Goal: Complete application form

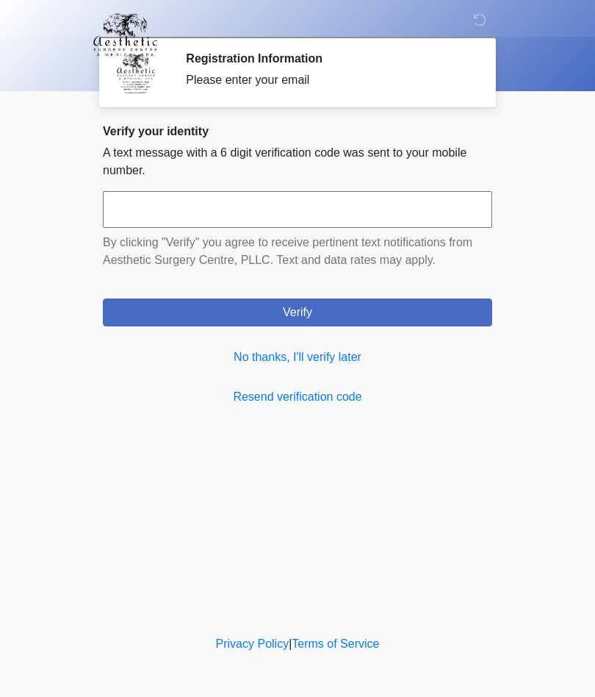
scroll to position [1, 0]
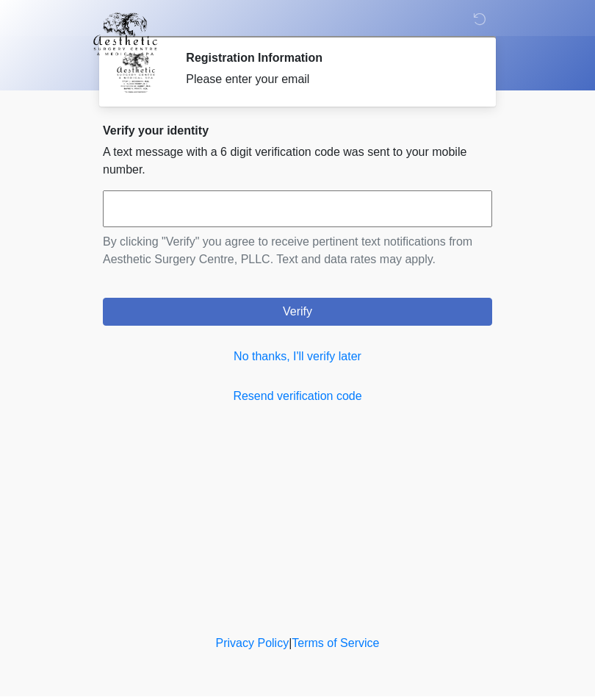
click at [335, 361] on link "No thanks, I'll verify later" at bounding box center [297, 357] width 389 height 18
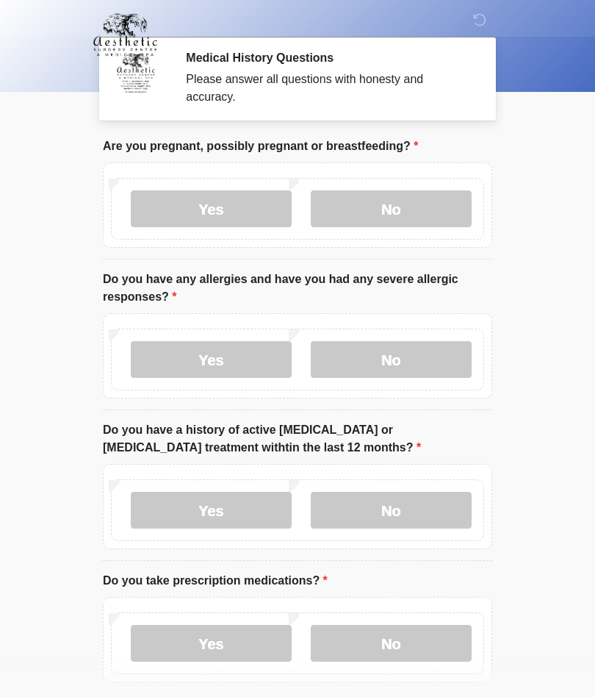
click at [395, 206] on label "No" at bounding box center [391, 208] width 161 height 37
click at [395, 359] on label "No" at bounding box center [391, 359] width 161 height 37
click at [395, 502] on label "No" at bounding box center [391, 510] width 161 height 37
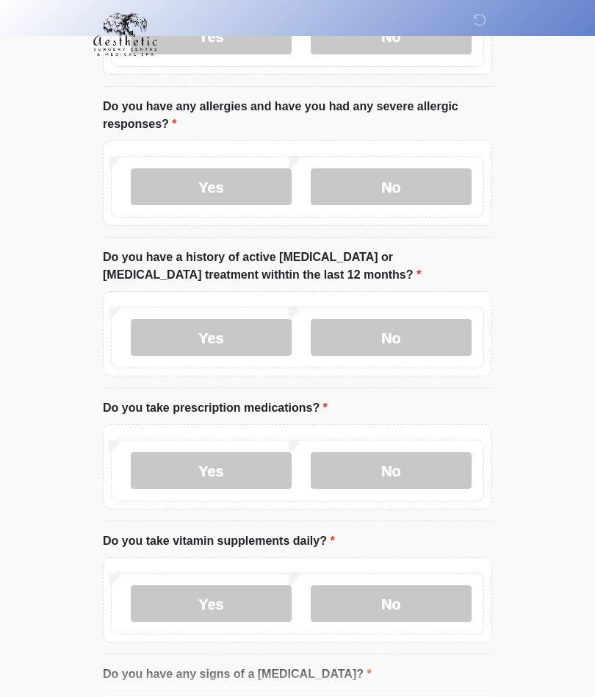
scroll to position [177, 0]
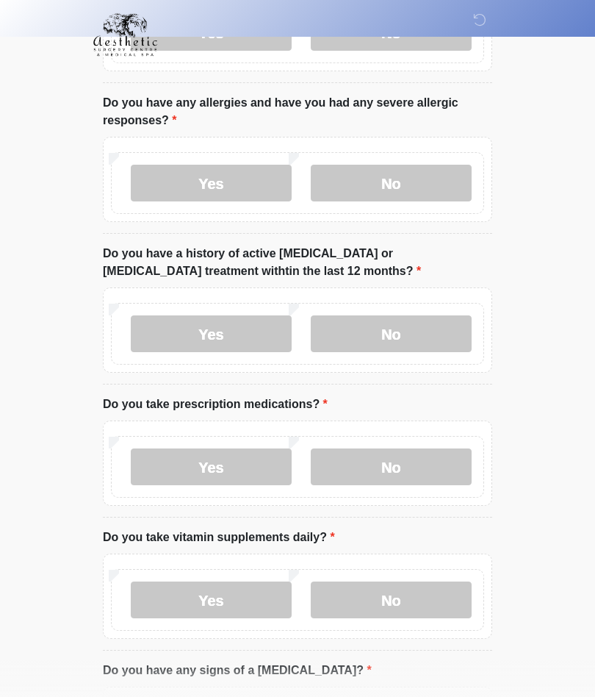
click at [241, 456] on label "Yes" at bounding box center [211, 466] width 161 height 37
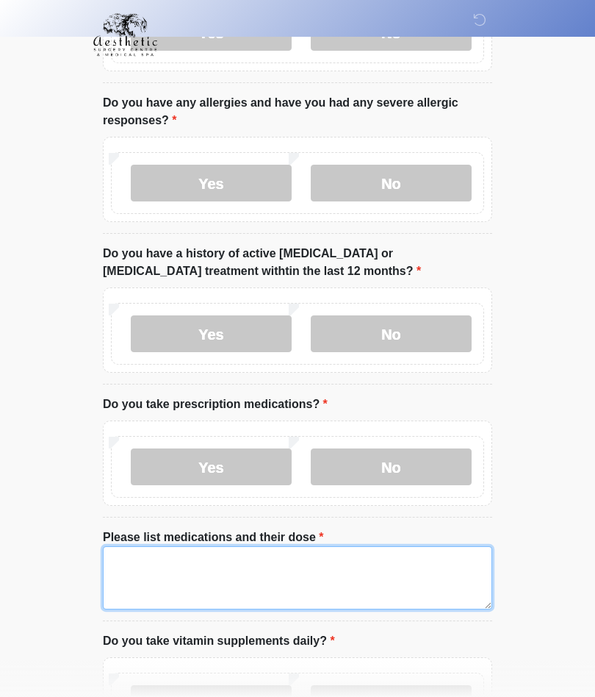
click at [232, 566] on textarea "Please list medications and their dose" at bounding box center [297, 577] width 389 height 63
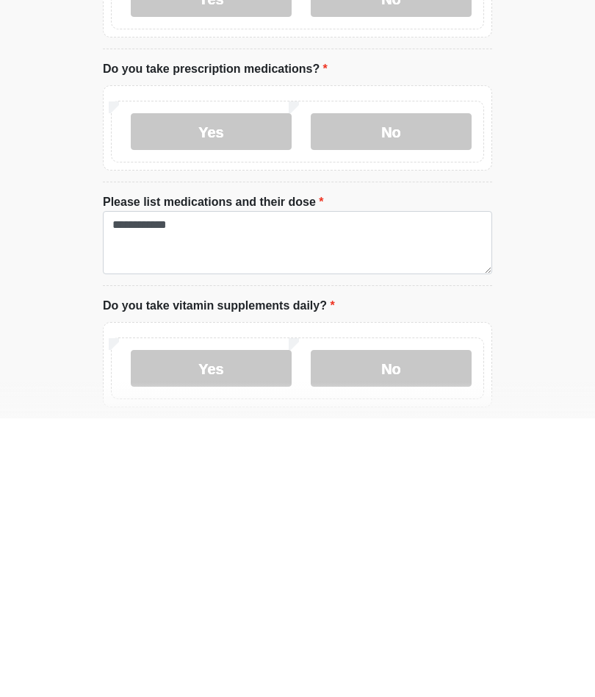
scroll to position [513, 0]
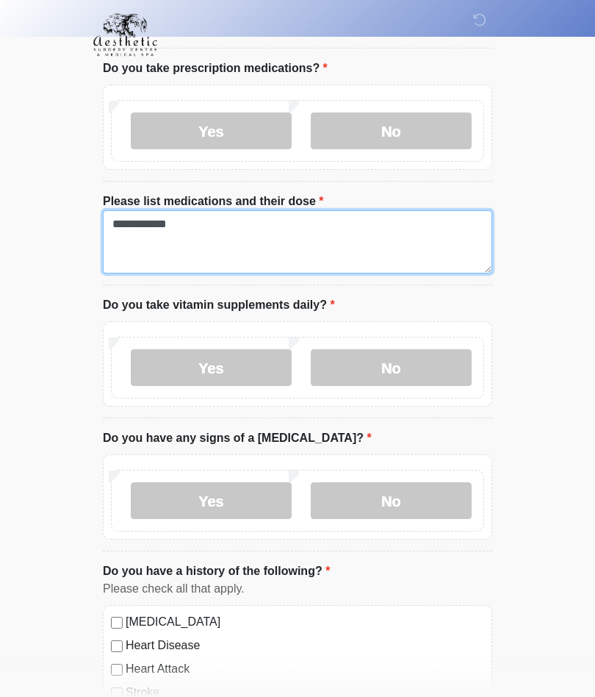
click at [217, 230] on textarea "**********" at bounding box center [297, 241] width 389 height 63
type textarea "**********"
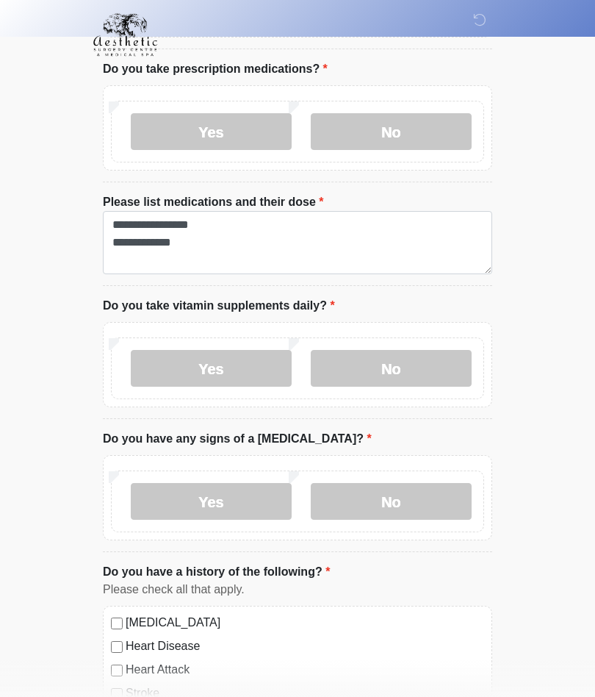
click at [392, 370] on label "No" at bounding box center [391, 368] width 161 height 37
click at [408, 496] on label "No" at bounding box center [391, 500] width 161 height 37
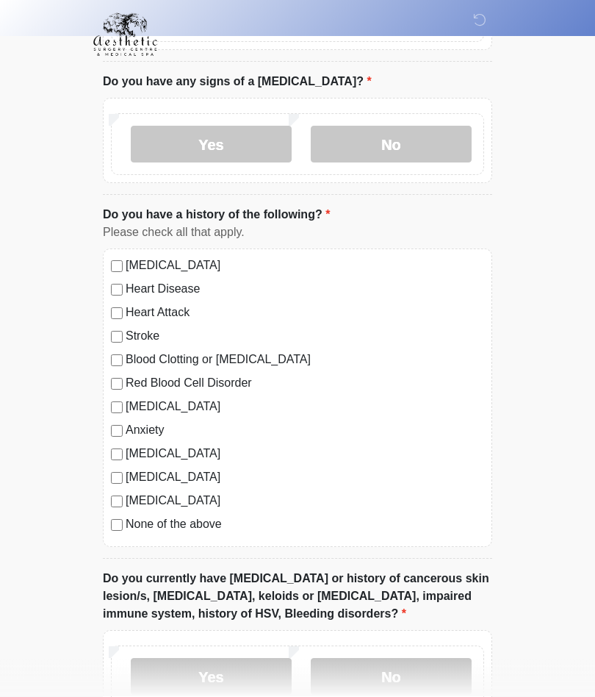
scroll to position [866, 0]
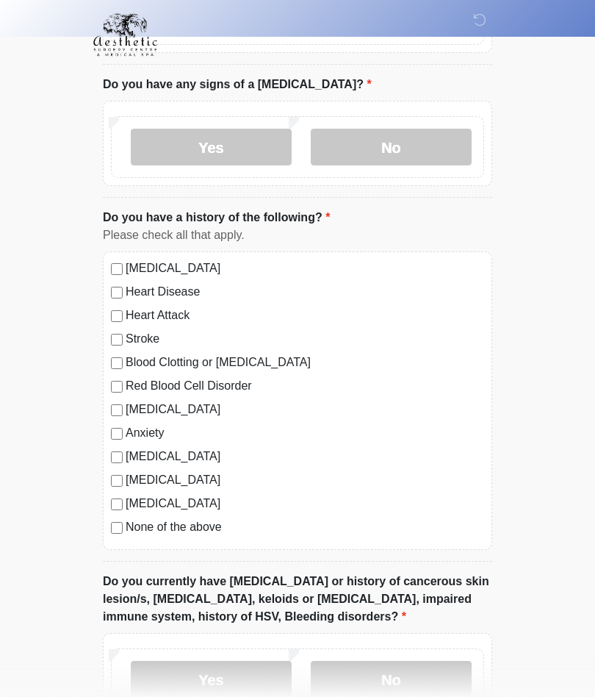
click at [420, 677] on label "No" at bounding box center [391, 679] width 161 height 37
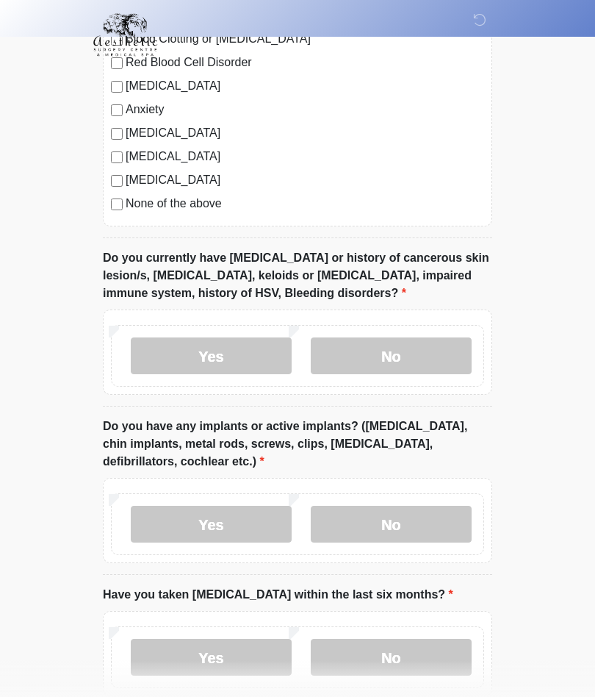
scroll to position [1193, 0]
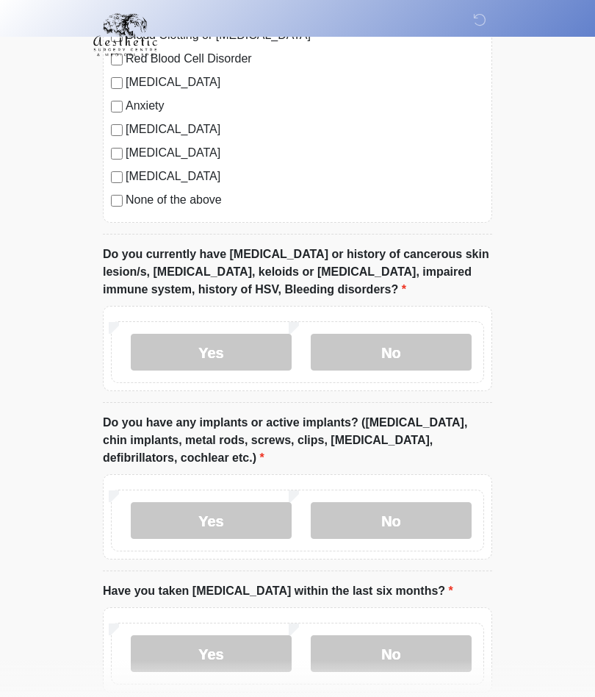
click at [414, 515] on label "No" at bounding box center [391, 520] width 161 height 37
click at [420, 643] on label "No" at bounding box center [391, 653] width 161 height 37
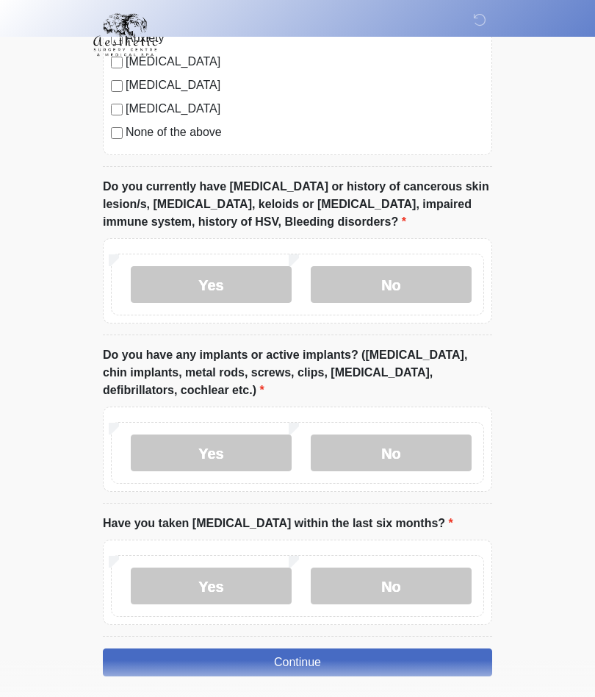
scroll to position [1252, 0]
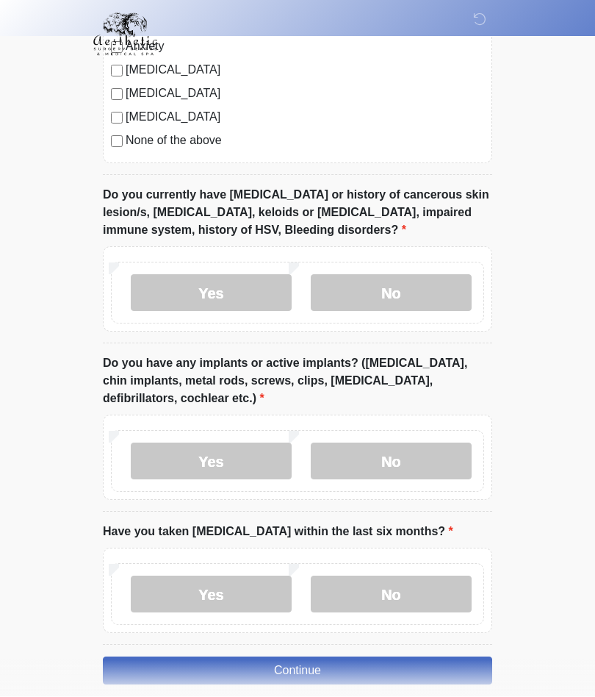
click at [325, 657] on button "Continue" at bounding box center [297, 671] width 389 height 28
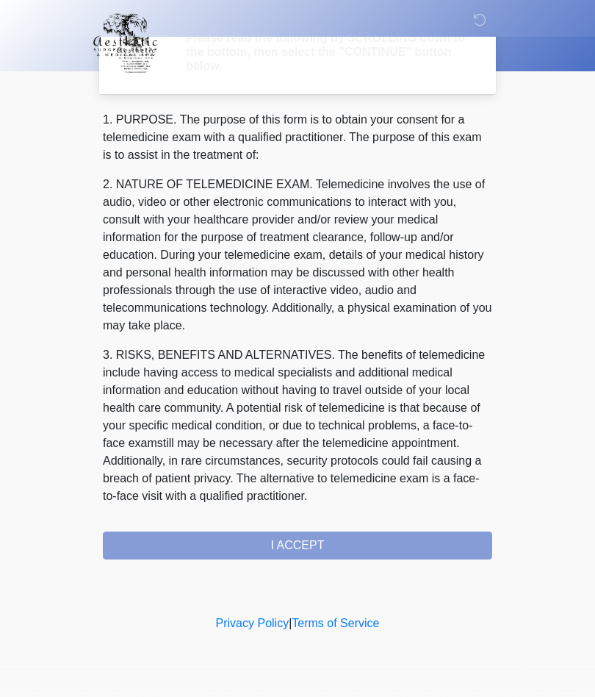
scroll to position [0, 0]
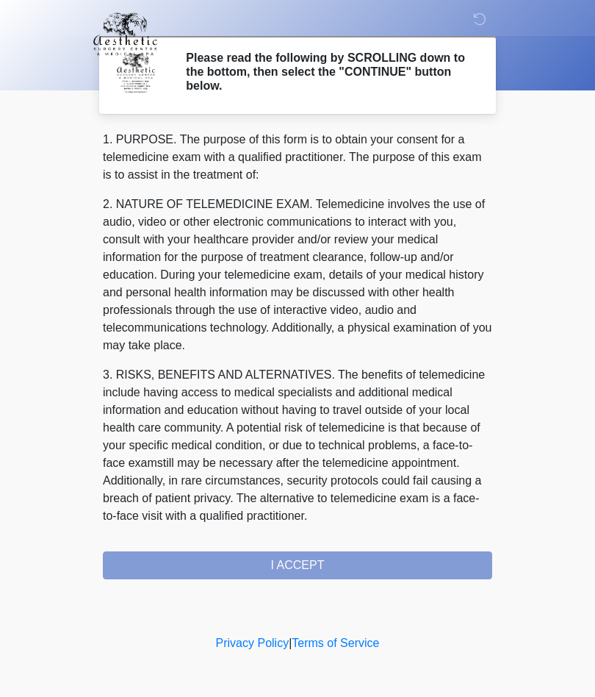
click at [312, 561] on div "1. PURPOSE. The purpose of this form is to obtain your consent for a telemedici…" at bounding box center [297, 356] width 389 height 448
click at [297, 566] on div "1. PURPOSE. The purpose of this form is to obtain your consent for a telemedici…" at bounding box center [297, 356] width 389 height 448
click at [311, 561] on div "1. PURPOSE. The purpose of this form is to obtain your consent for a telemedici…" at bounding box center [297, 356] width 389 height 448
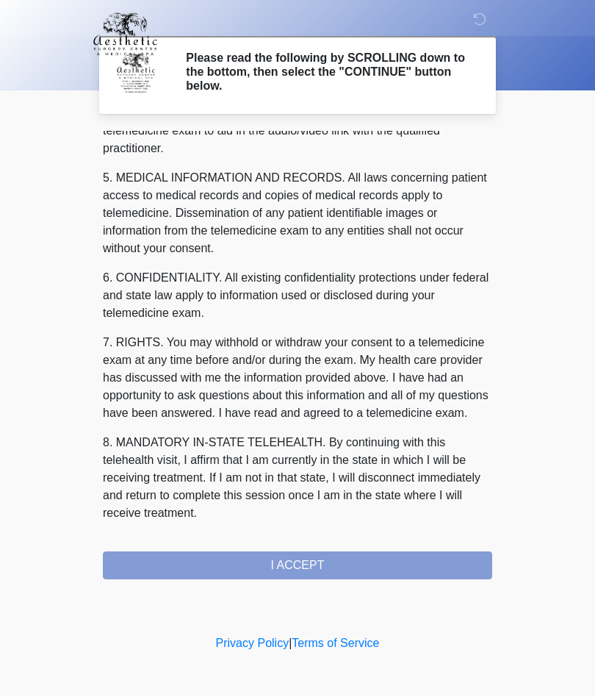
scroll to position [467, 0]
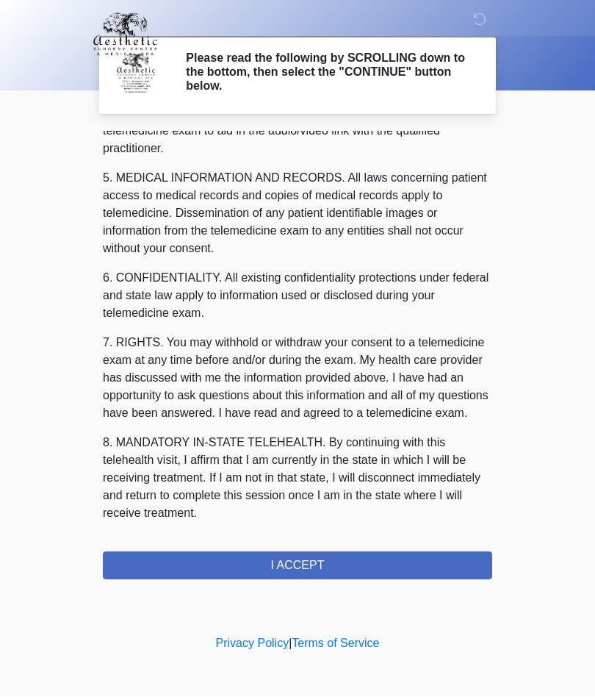
click at [309, 561] on button "I ACCEPT" at bounding box center [297, 566] width 389 height 28
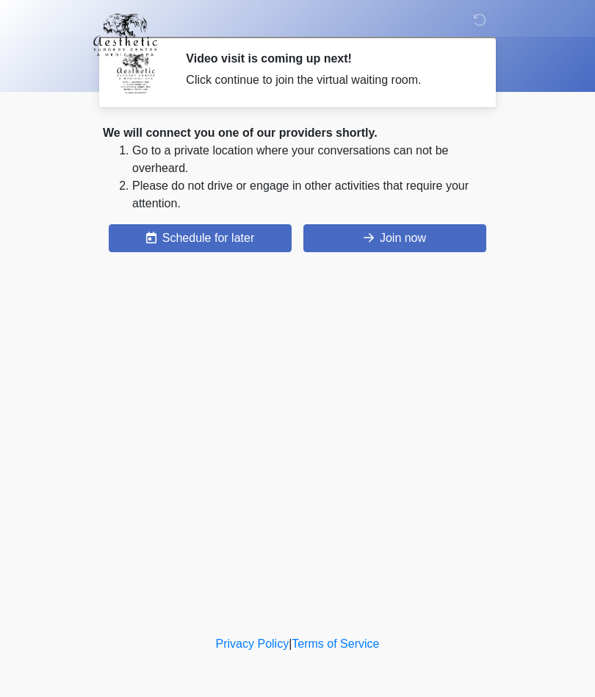
click at [421, 229] on button "Join now" at bounding box center [394, 238] width 183 height 28
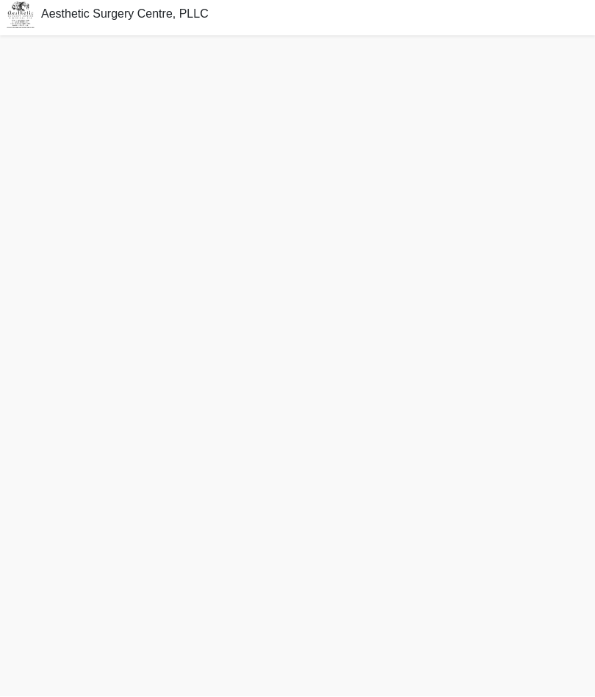
scroll to position [24, 0]
